Goal: Download file/media

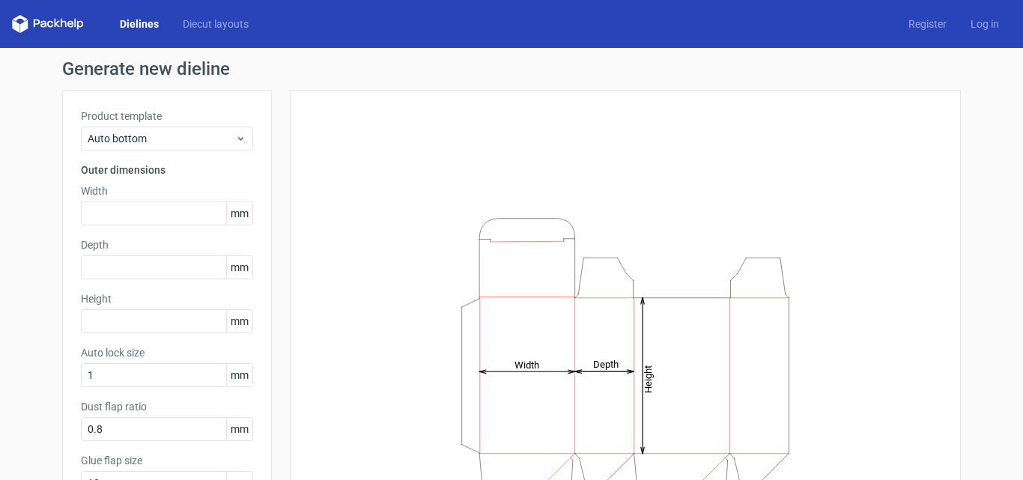
click at [145, 17] on link "Dielines" at bounding box center [139, 23] width 63 height 15
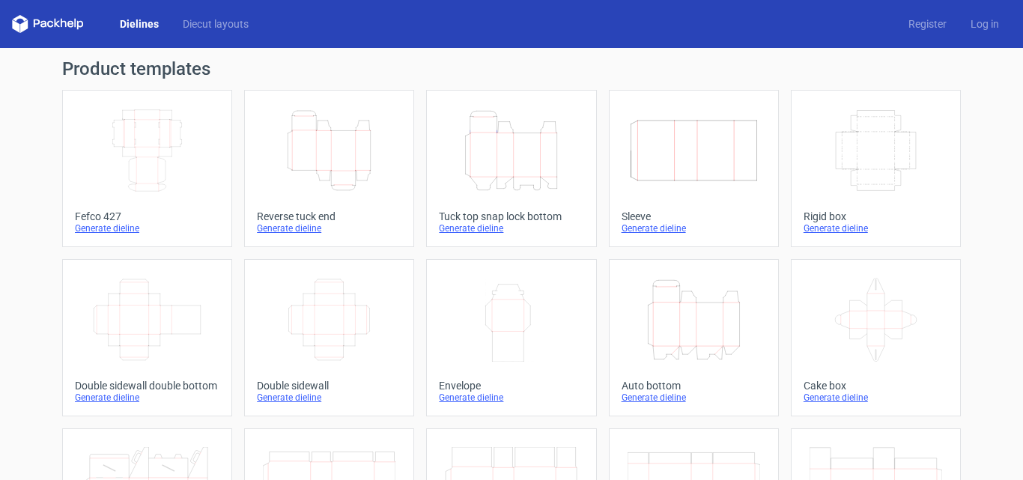
click at [342, 143] on icon "Height Depth Width" at bounding box center [329, 151] width 133 height 84
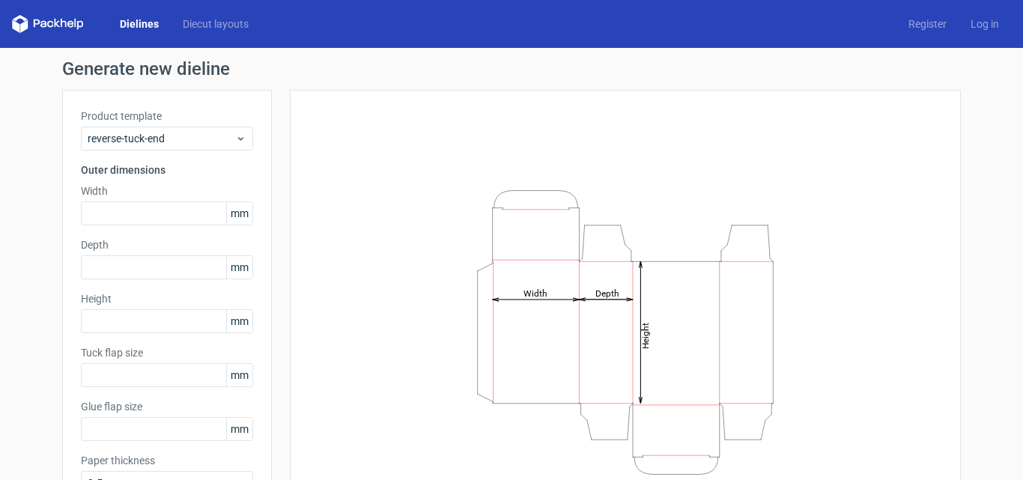
type input "15"
type input "10"
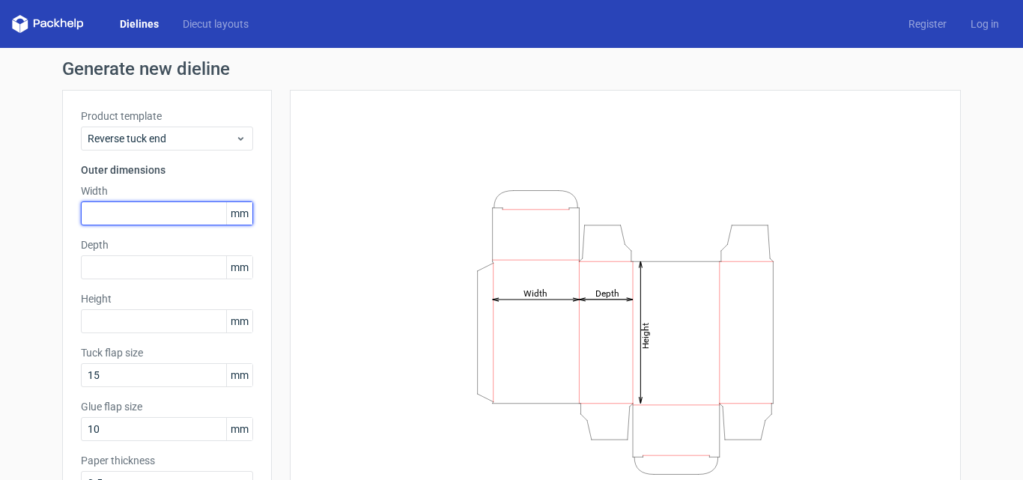
click at [116, 215] on input "text" at bounding box center [167, 213] width 172 height 24
type input "110"
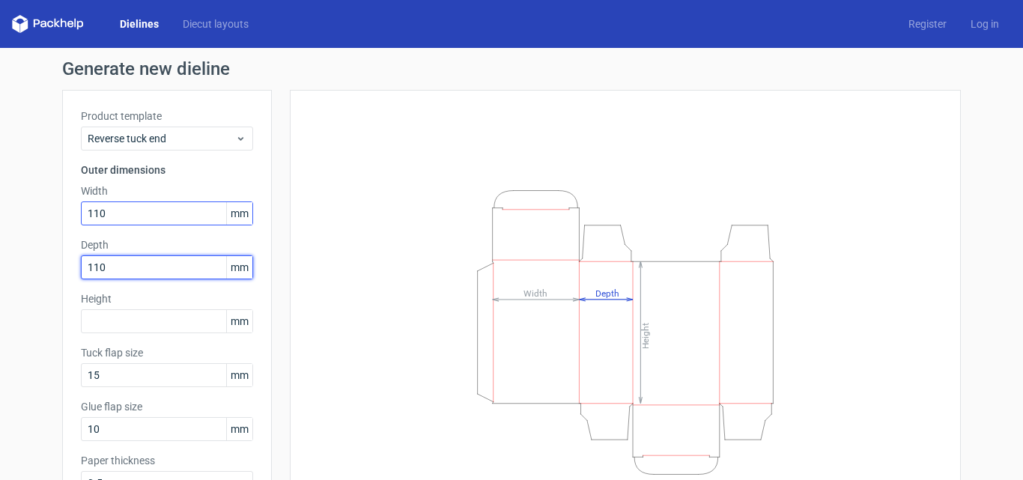
type input "110"
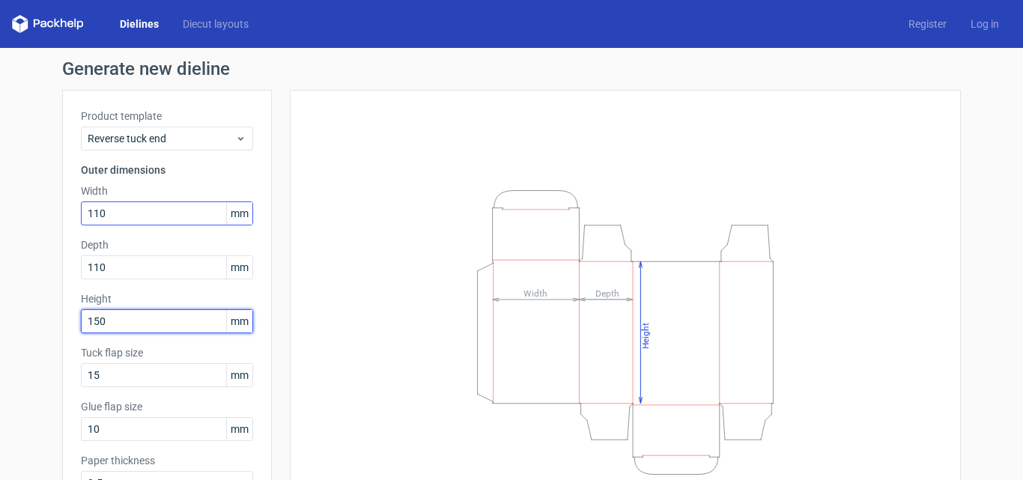
type input "150"
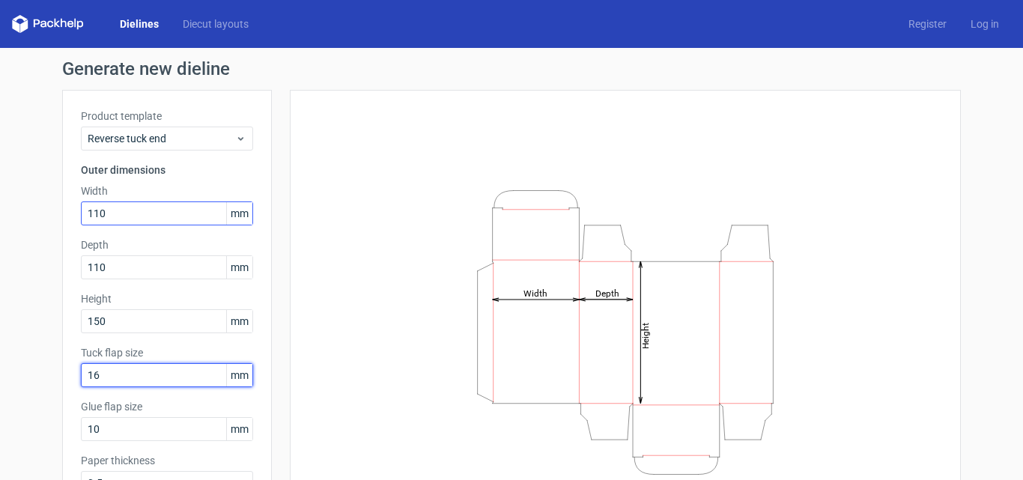
type input "16"
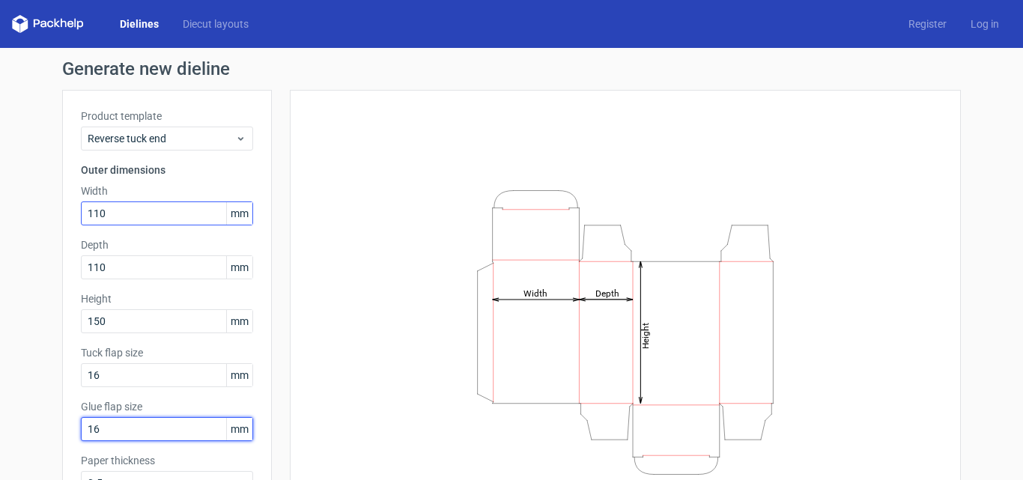
type input "16"
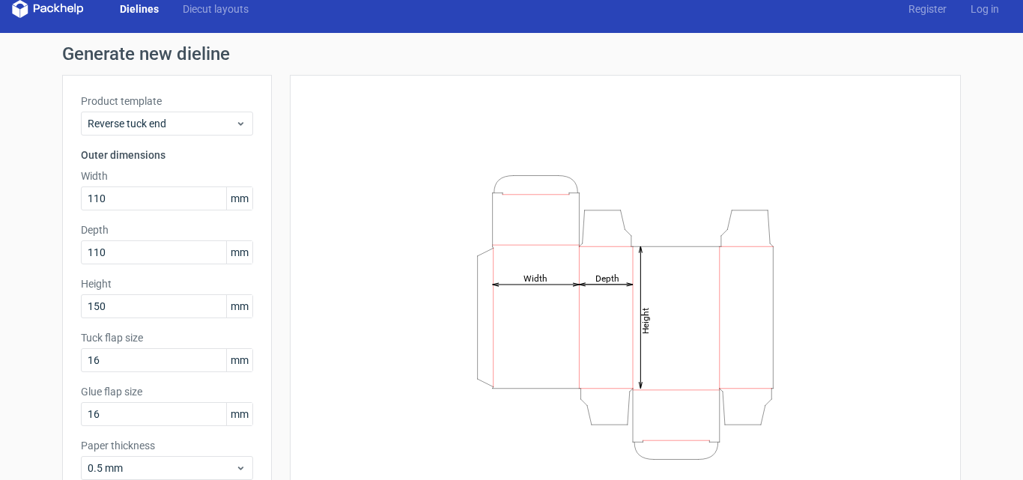
scroll to position [106, 0]
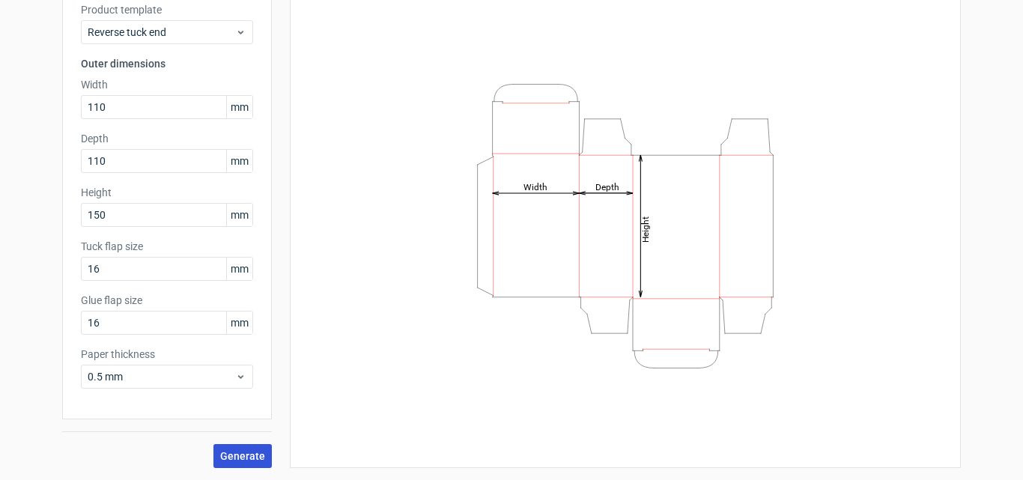
click at [238, 460] on span "Generate" at bounding box center [242, 456] width 45 height 10
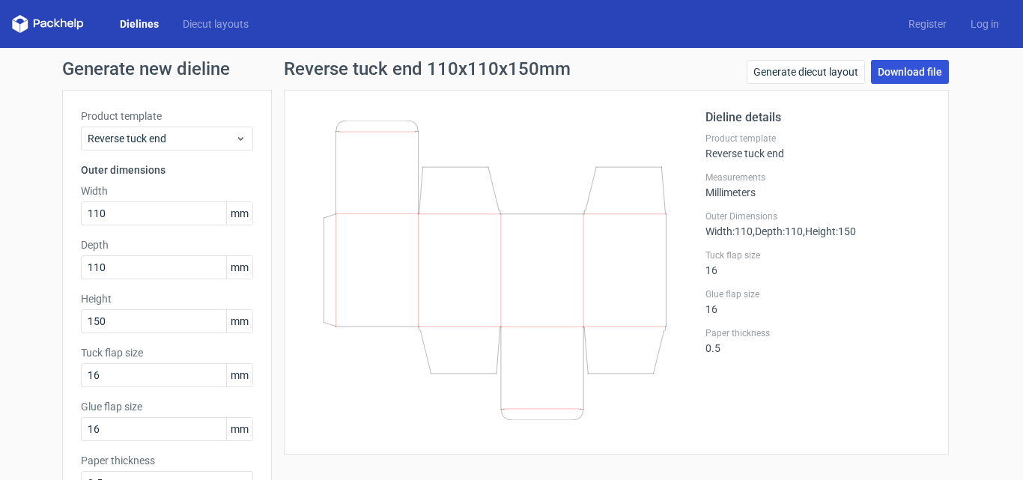
click at [908, 72] on link "Download file" at bounding box center [910, 72] width 78 height 24
